Goal: Contribute content: Add original content to the website for others to see

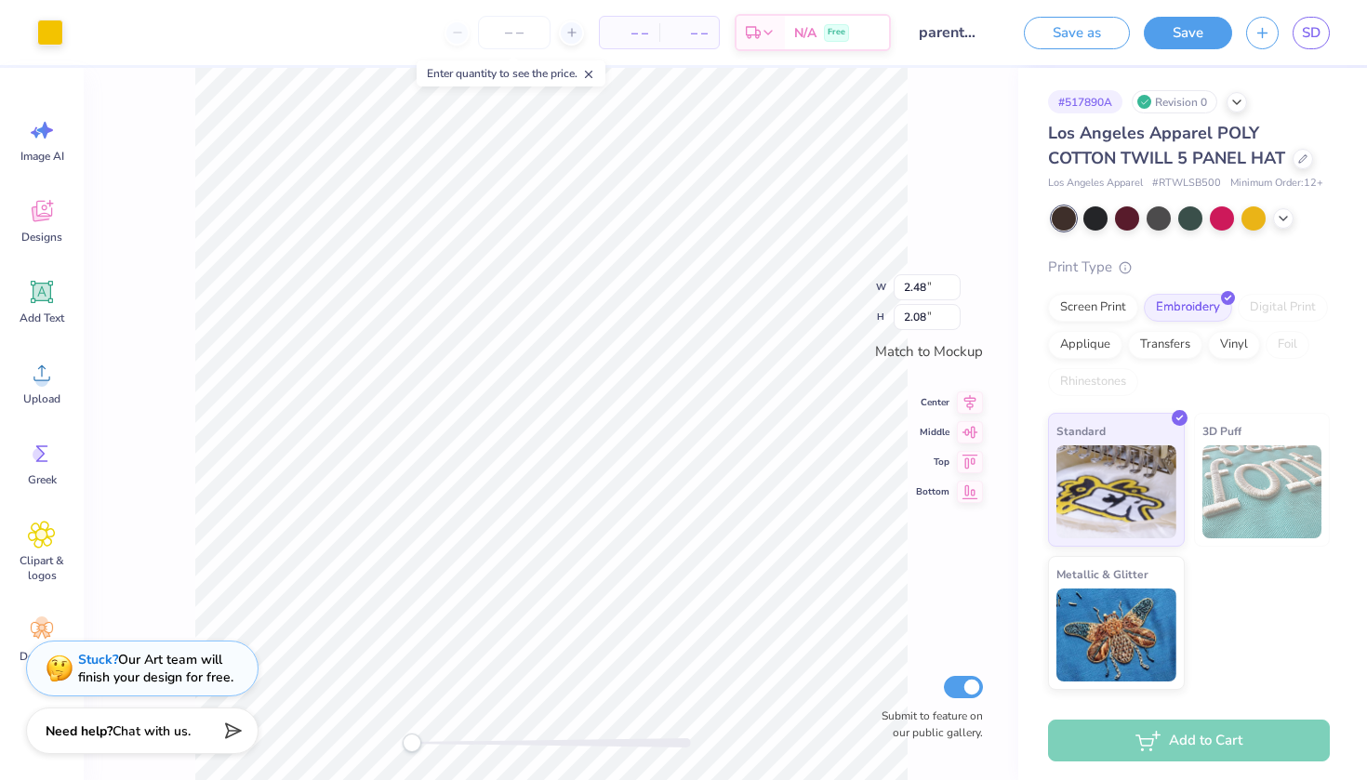
type input "1.67"
type input "0.30"
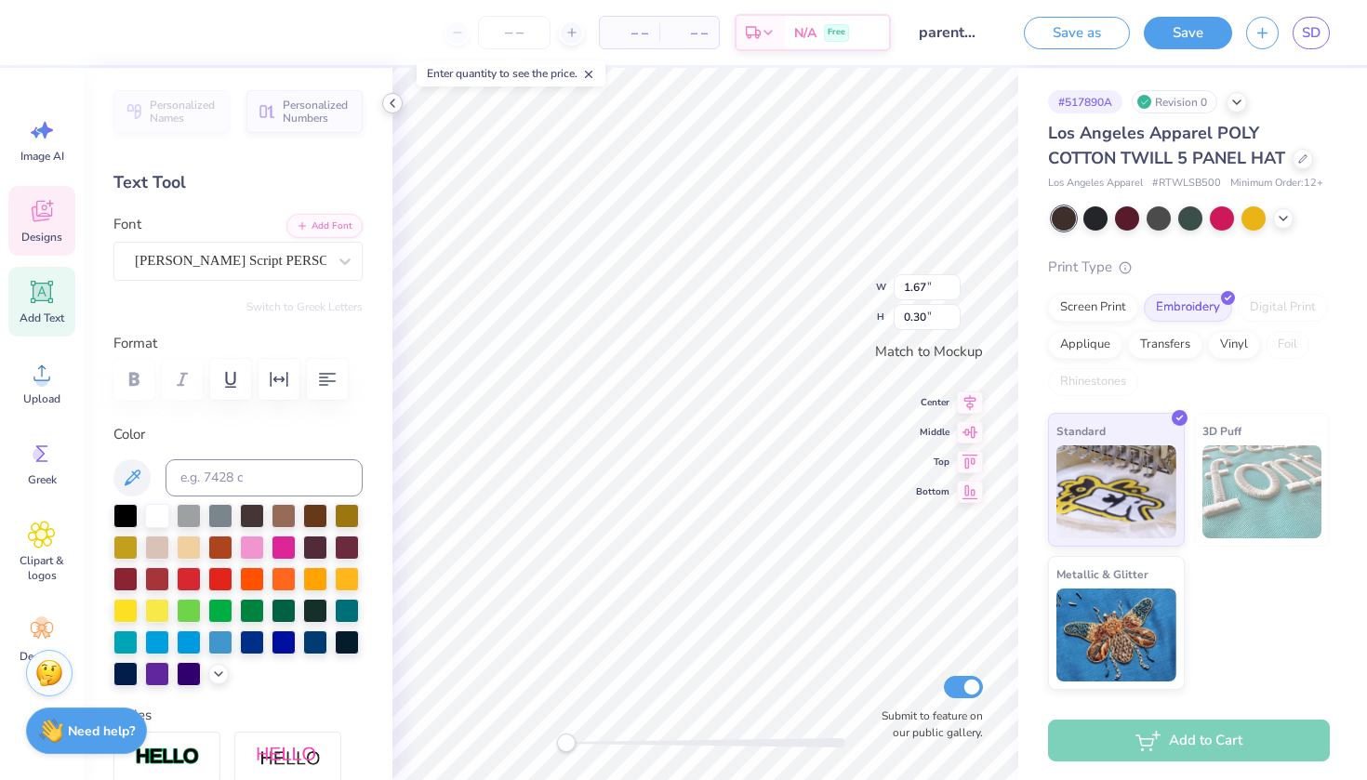
click at [394, 100] on icon at bounding box center [392, 103] width 15 height 15
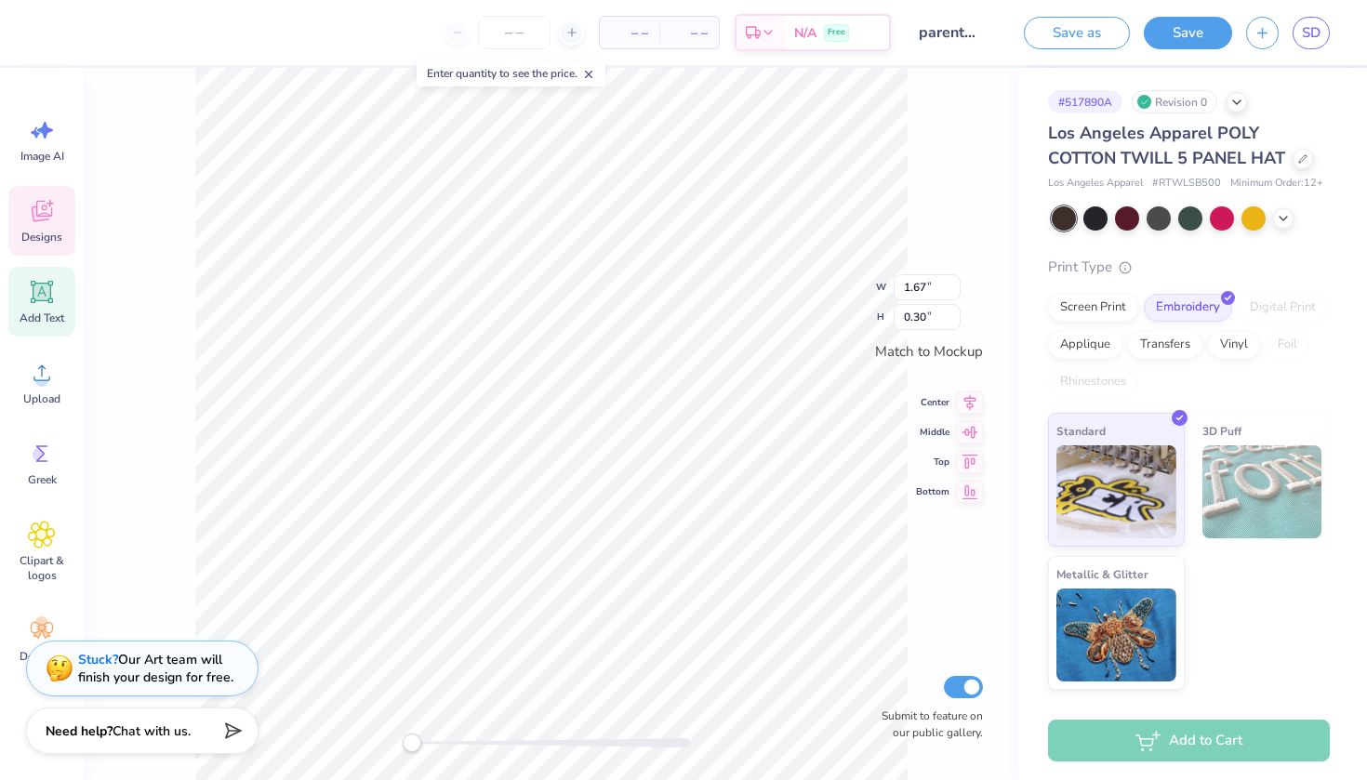
click at [591, 71] on icon at bounding box center [588, 74] width 13 height 13
type input "2.48"
type input "2.08"
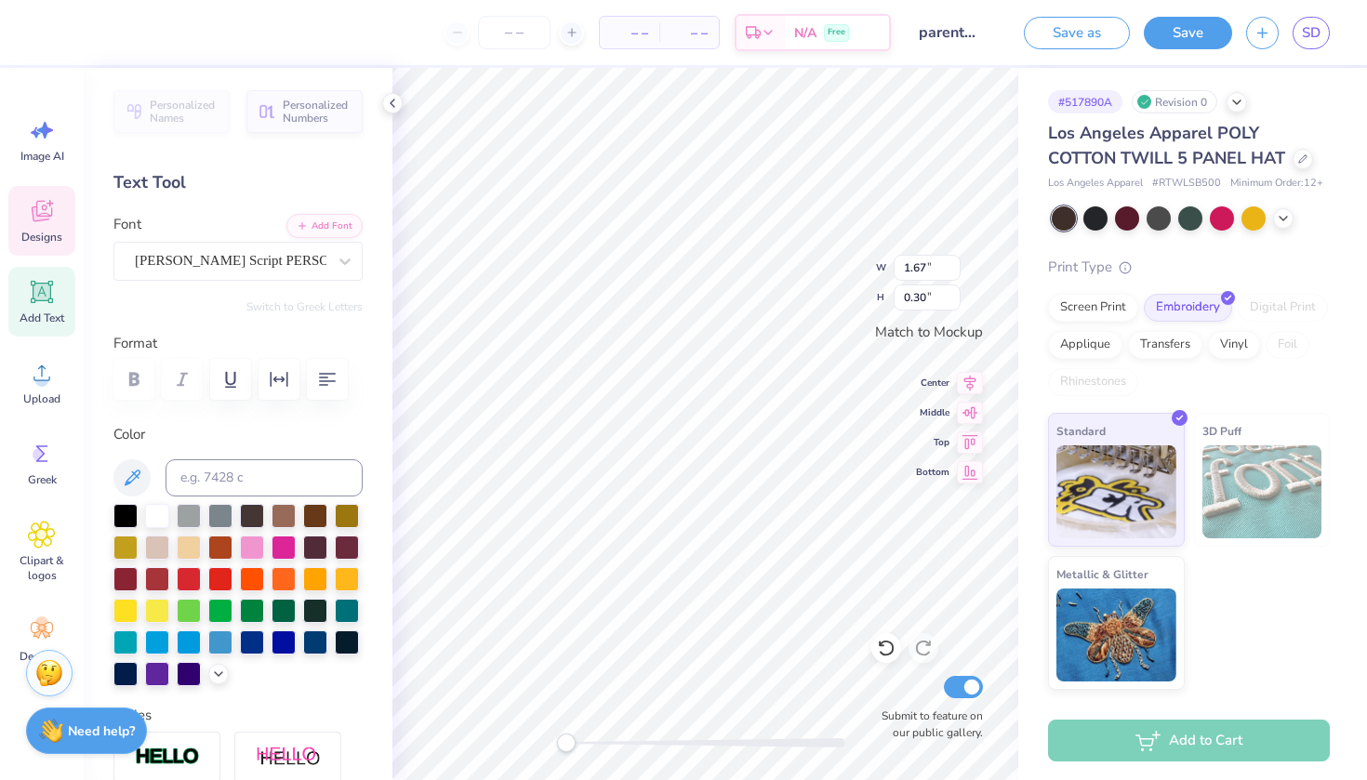
type textarea "[GEOGRAPHIC_DATA]"
click at [401, 101] on div at bounding box center [392, 103] width 20 height 20
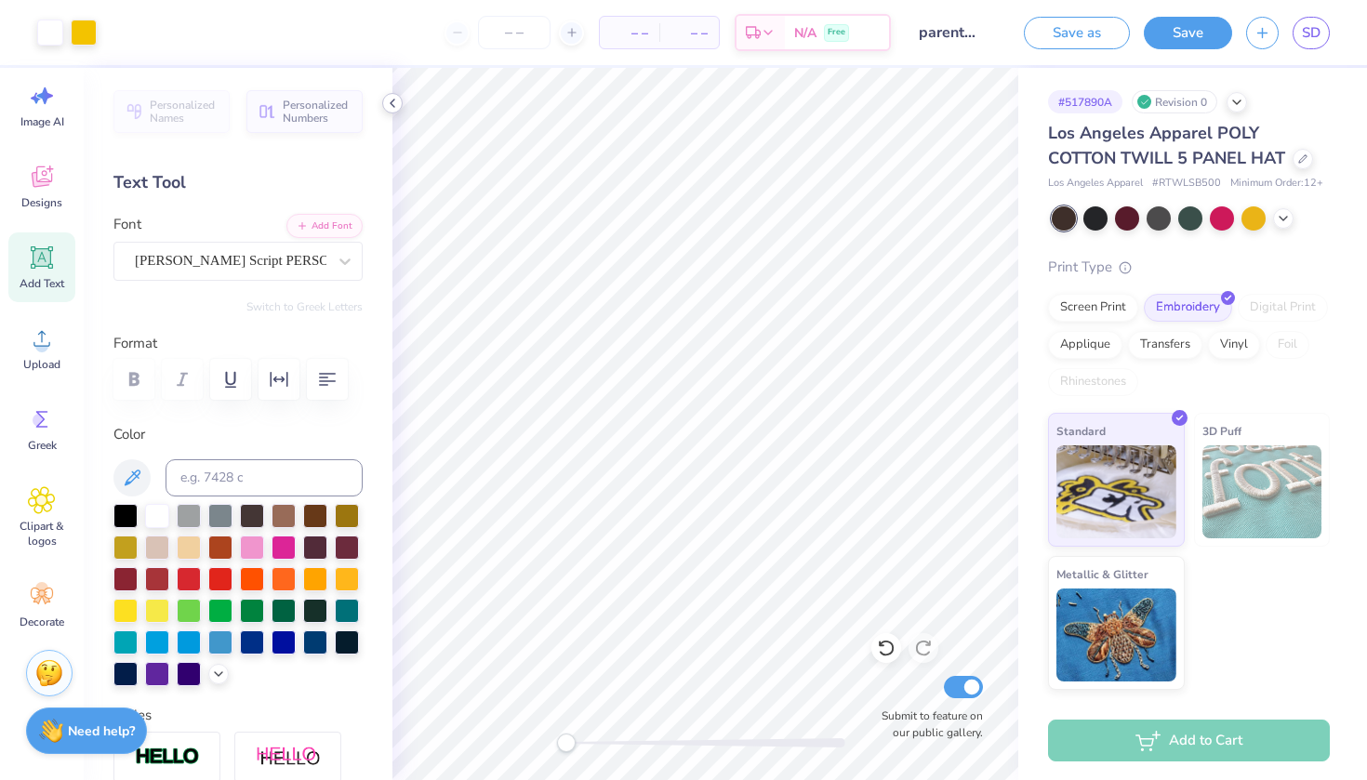
click at [391, 97] on icon at bounding box center [392, 103] width 15 height 15
click at [393, 107] on icon at bounding box center [392, 103] width 15 height 15
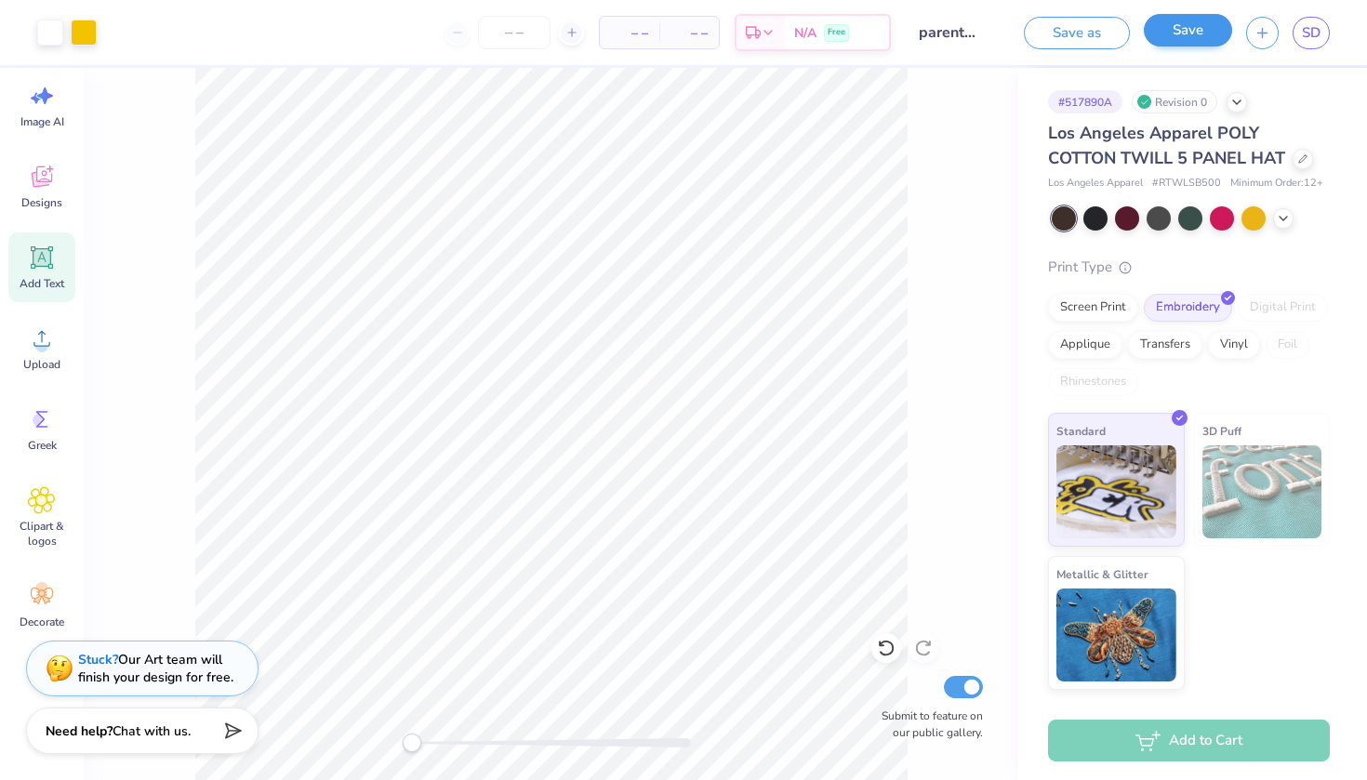
click at [828, 43] on button "Save" at bounding box center [1188, 30] width 88 height 33
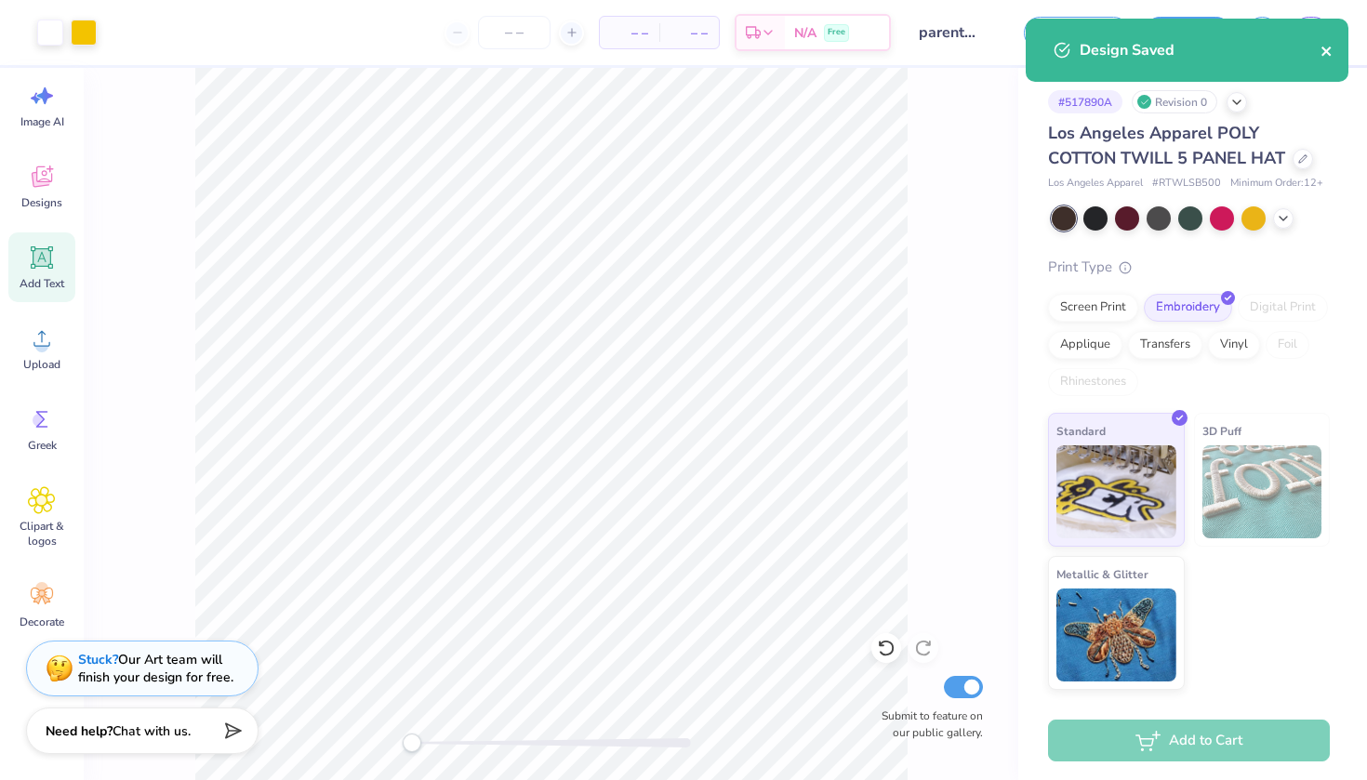
click at [828, 49] on icon "close" at bounding box center [1325, 50] width 9 height 9
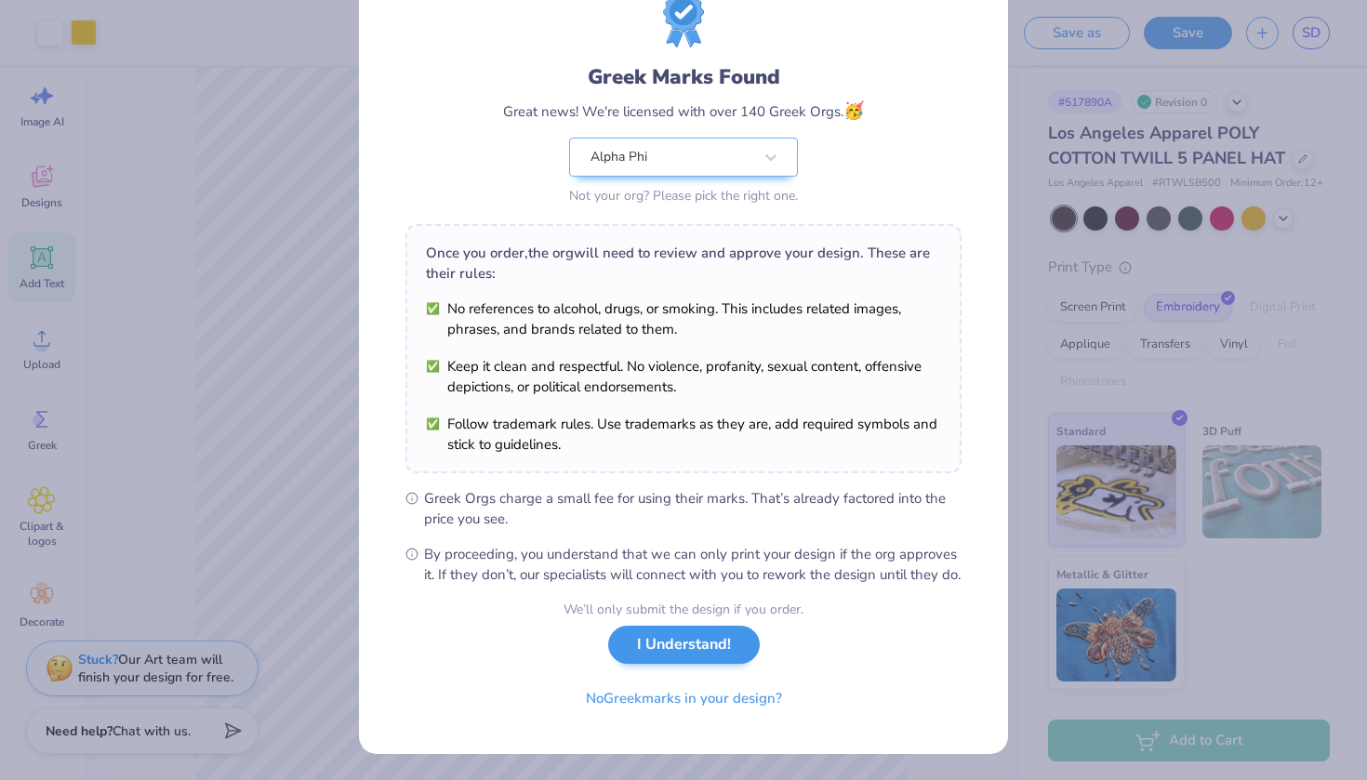
click at [709, 651] on button "I Understand!" at bounding box center [684, 645] width 152 height 38
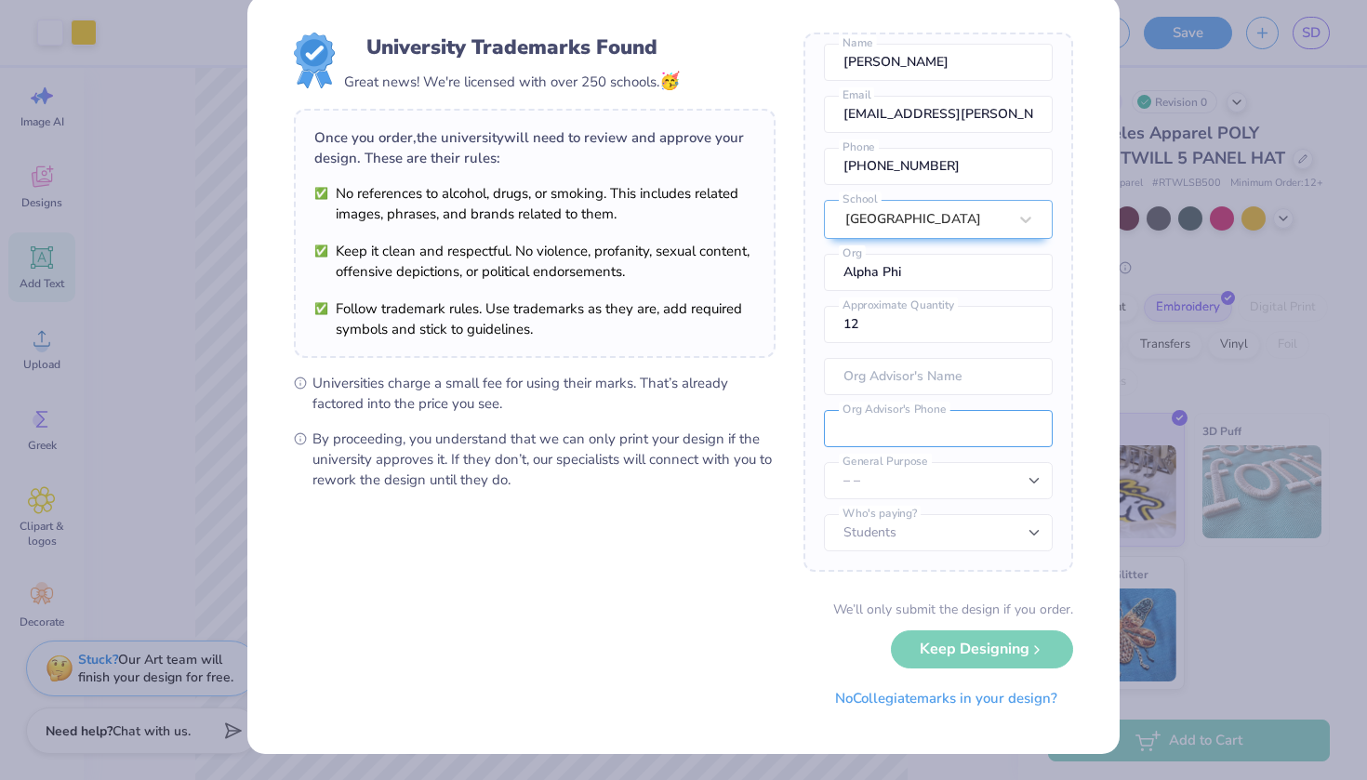
scroll to position [29, 0]
select select "Member apparel for registered Student Organization / Department / School"
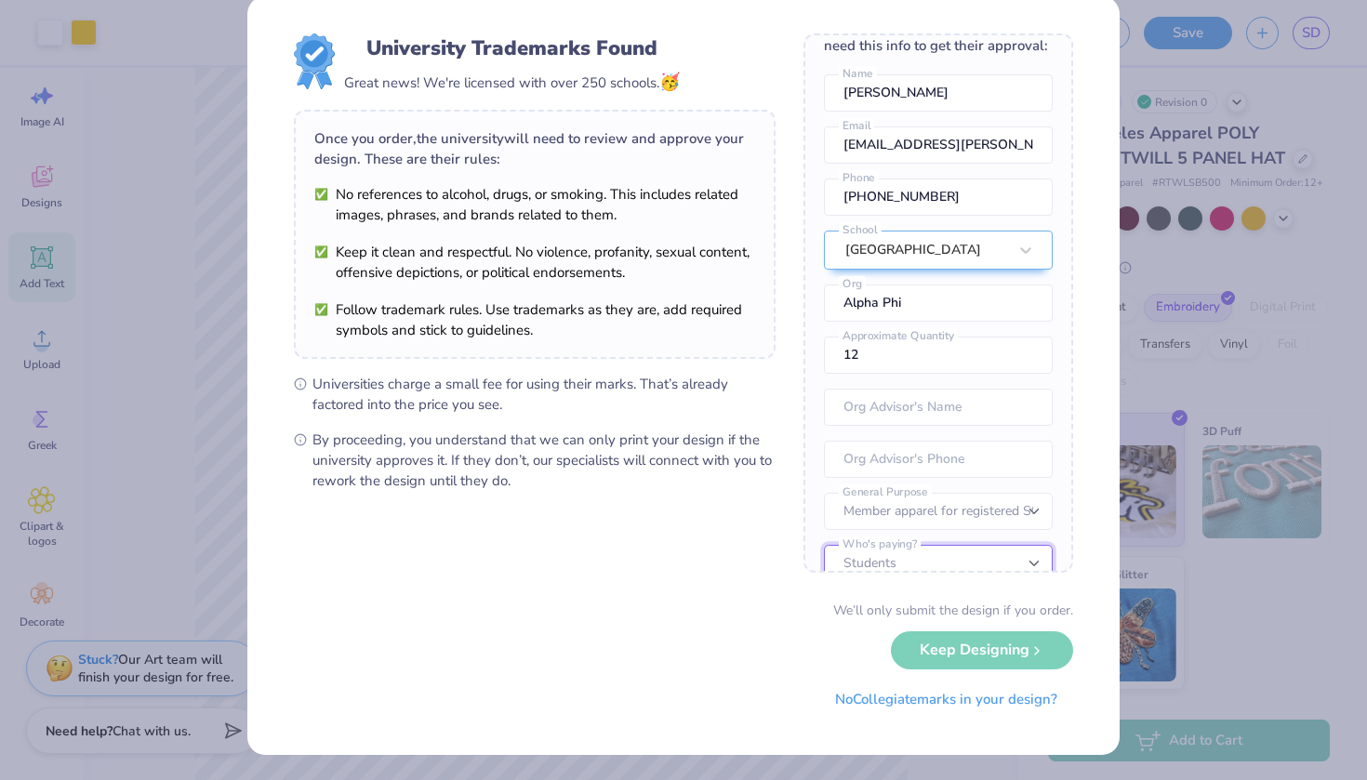
scroll to position [4, 4]
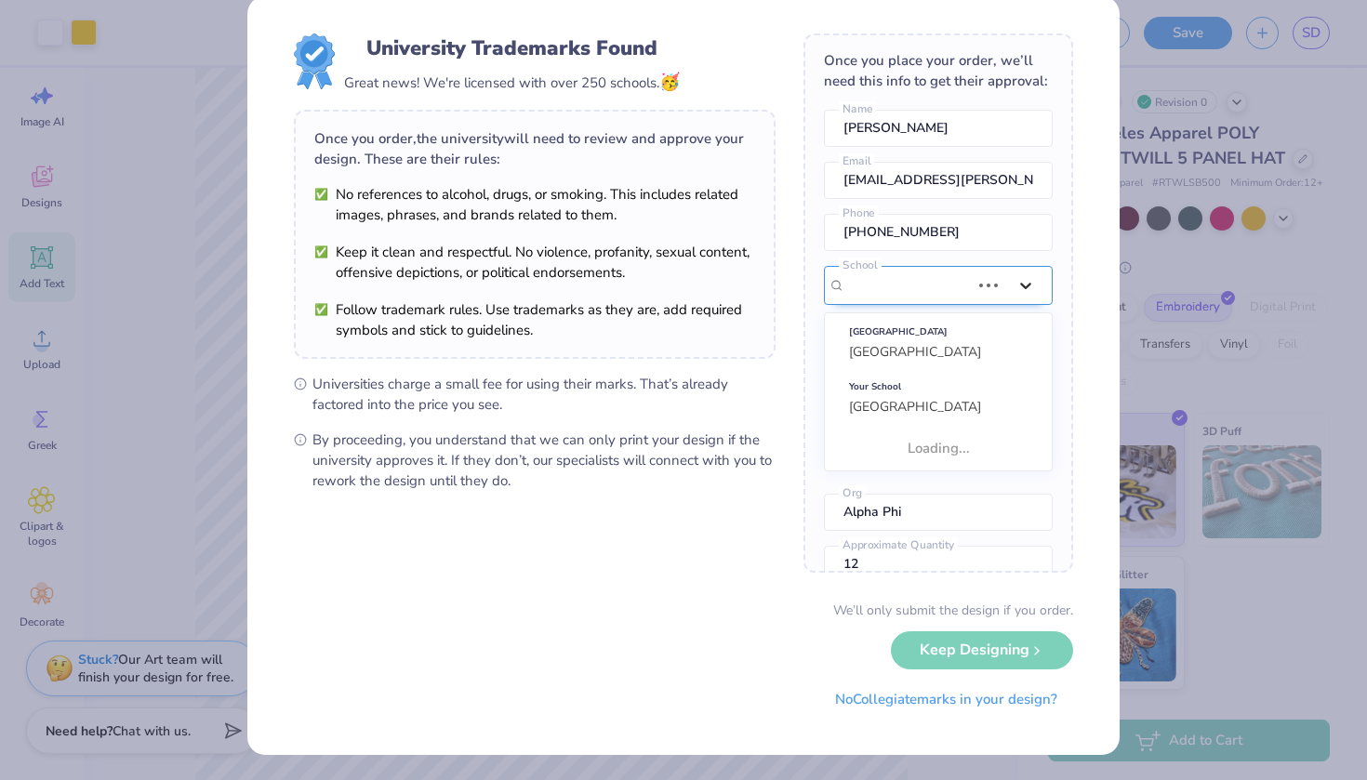
click at [828, 282] on div at bounding box center [1025, 285] width 33 height 33
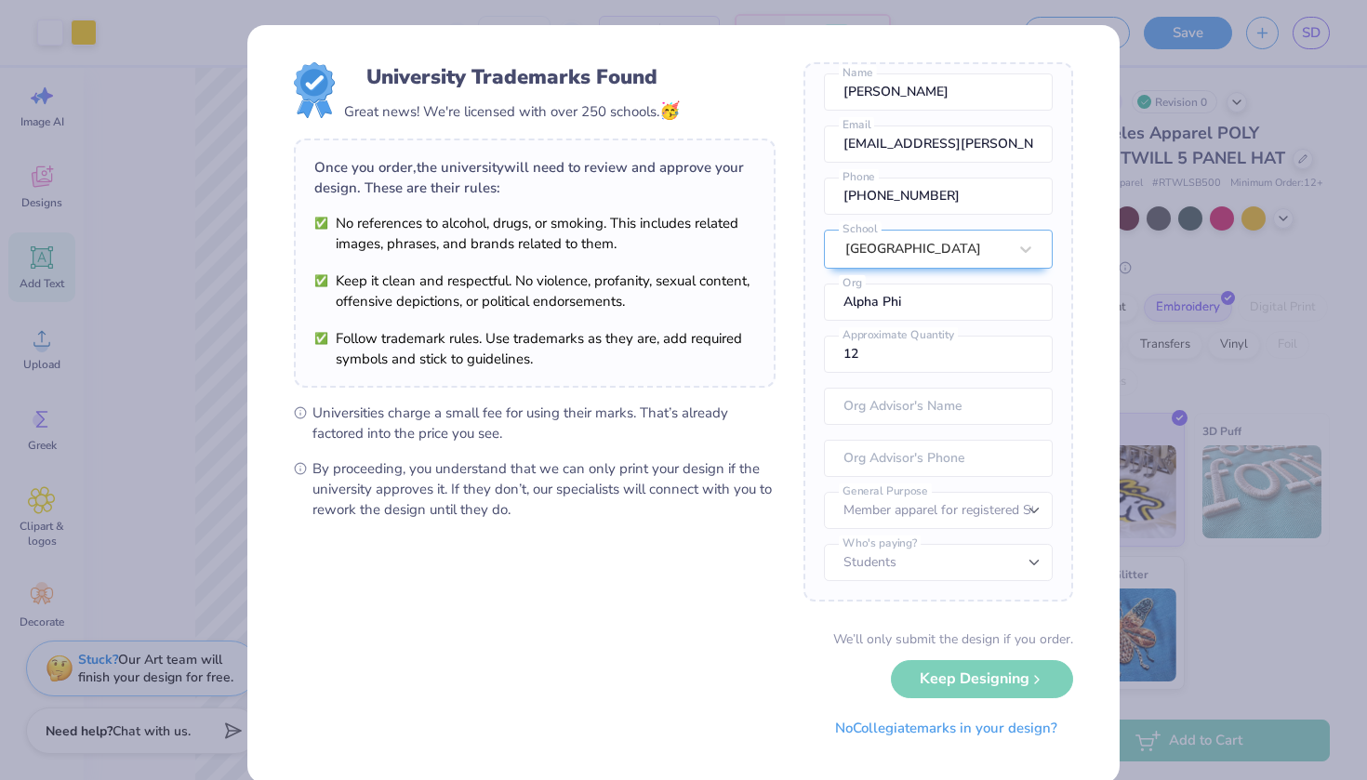
click at [791, 282] on form "University Trademarks Found Great news! We're licensed with over 250 schools. 🥳…" at bounding box center [683, 404] width 779 height 684
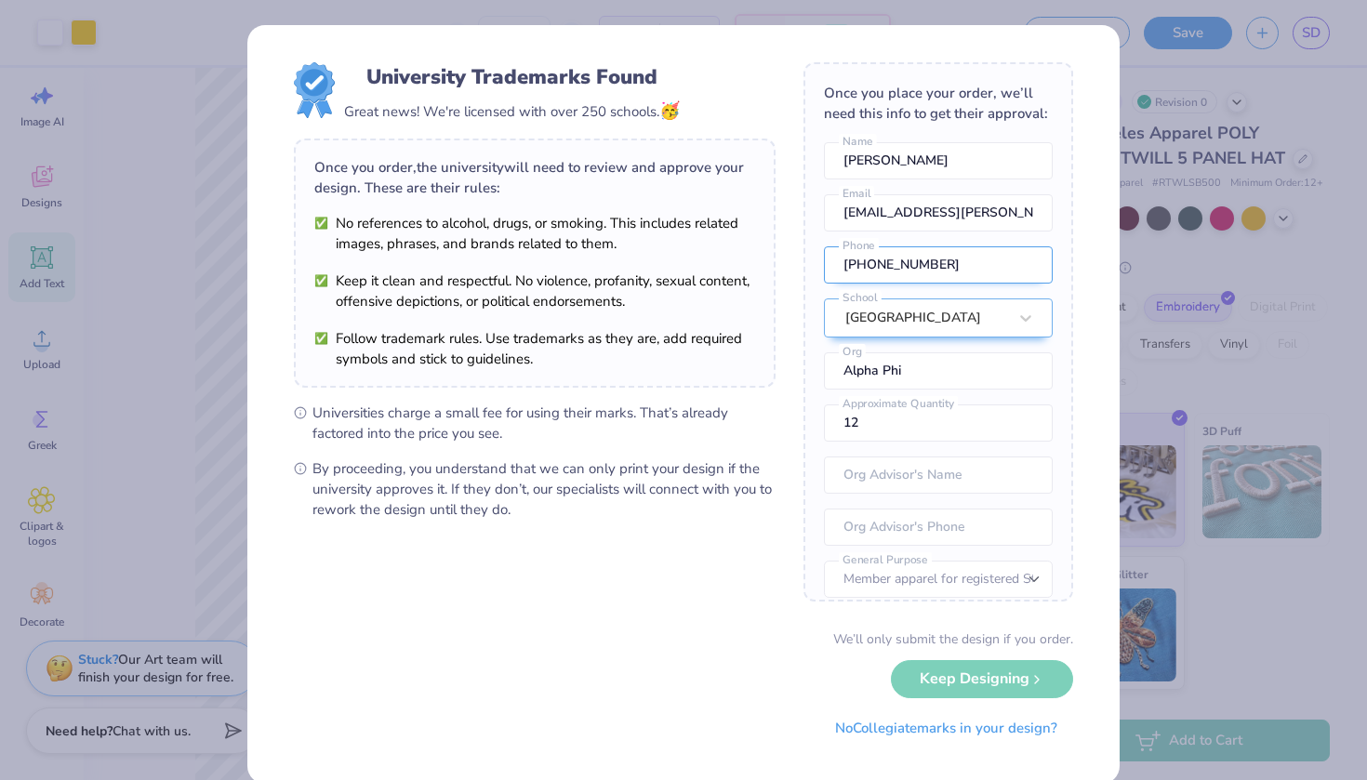
scroll to position [0, 4]
